Goal: Navigation & Orientation: Find specific page/section

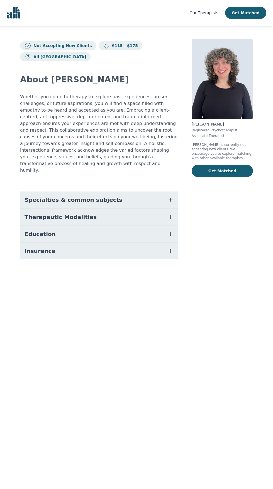
click at [204, 10] on link "Our Therapists" at bounding box center [203, 12] width 29 height 7
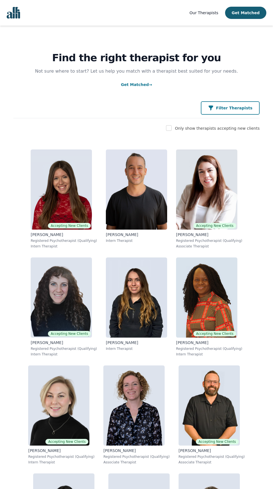
click at [247, 108] on p "Filter Therapists" at bounding box center [234, 108] width 36 height 6
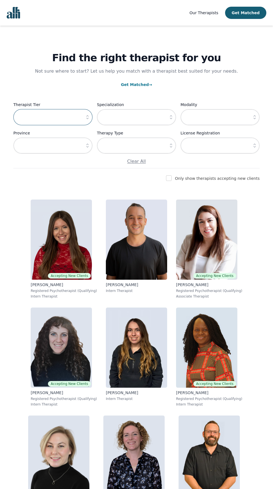
click at [68, 116] on input "text" at bounding box center [52, 117] width 79 height 16
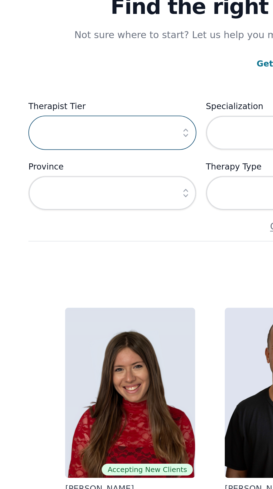
click at [82, 119] on input "text" at bounding box center [52, 117] width 79 height 16
click at [84, 119] on button "button" at bounding box center [87, 117] width 10 height 16
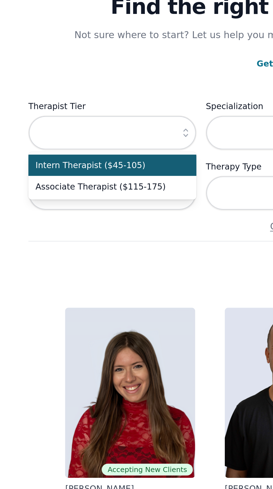
click at [87, 117] on icon "button" at bounding box center [88, 117] width 6 height 6
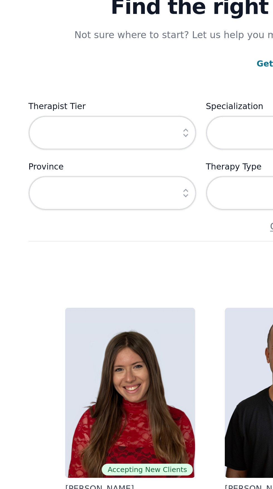
click at [88, 113] on button "button" at bounding box center [87, 117] width 10 height 16
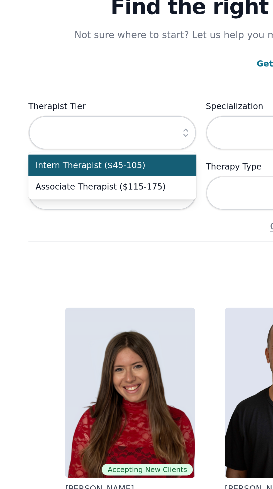
click at [65, 142] on span "Associate Therapist ($115-175)" at bounding box center [50, 143] width 66 height 6
type input "Associate Therapist ($115-175)"
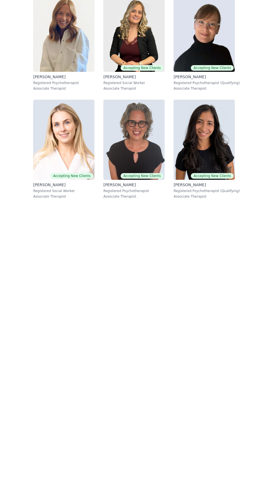
scroll to position [597, 0]
